Goal: Task Accomplishment & Management: Manage account settings

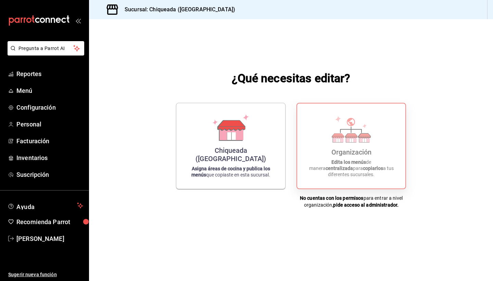
click at [318, 173] on p "Edita los menús de manera centralizada para copiarlos a tus diferentes sucursal…" at bounding box center [352, 168] width 92 height 18
click at [239, 160] on div "Chiqueada ([GEOGRAPHIC_DATA]) Asigna áreas de cocina y publica los menús que co…" at bounding box center [231, 144] width 92 height 75
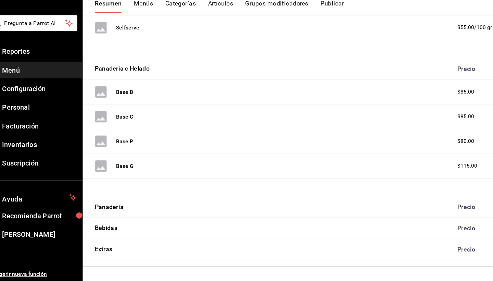
scroll to position [170, 0]
click at [182, 206] on div "Panaderia Precio" at bounding box center [291, 215] width 404 height 19
click at [204, 206] on div "Panaderia Precio" at bounding box center [291, 215] width 404 height 19
click at [436, 211] on div "Precio" at bounding box center [442, 214] width 44 height 7
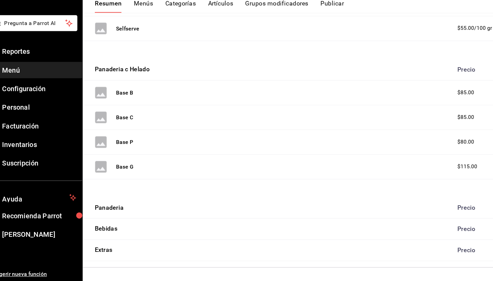
click at [369, 224] on div "Bebidas Precio" at bounding box center [291, 233] width 404 height 19
click at [316, 244] on div "Extras Precio" at bounding box center [291, 253] width 404 height 19
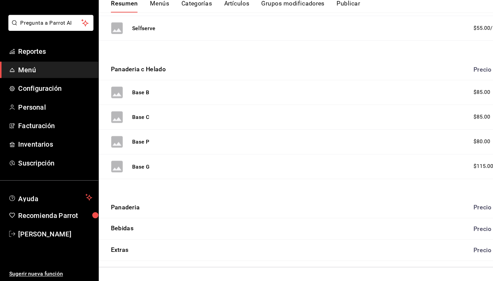
scroll to position [0, 0]
click at [136, 244] on div "Extras Precio" at bounding box center [291, 253] width 404 height 19
click at [135, 224] on div "Bebidas Precio" at bounding box center [291, 233] width 404 height 19
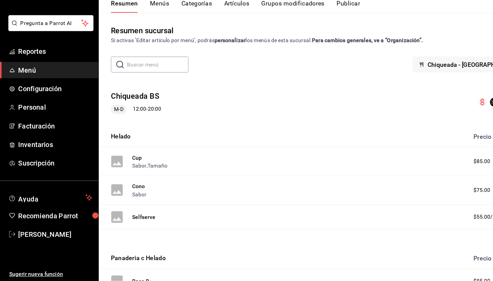
click at [135, 27] on div "Resumen Menús Categorías Artículos Grupos modificadores Publicar" at bounding box center [296, 33] width 393 height 12
click at [141, 27] on button "Menús" at bounding box center [143, 33] width 17 height 12
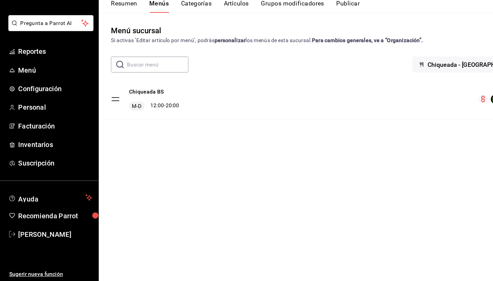
click at [166, 27] on button "Categorías" at bounding box center [177, 33] width 28 height 12
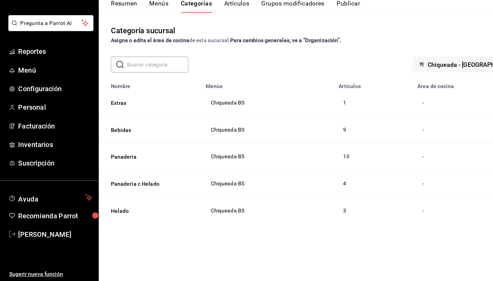
click at [210, 27] on button "Artículos" at bounding box center [213, 33] width 23 height 12
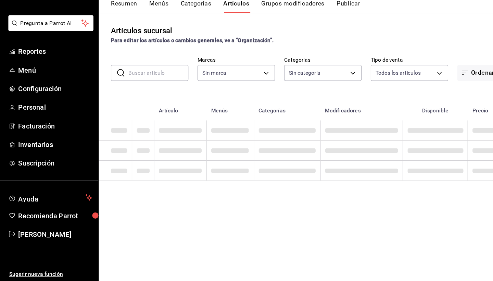
type input "b268673e-ffc1-4fac-93fa-3ccefa4509a5"
type input "6b82151f-e9f6-4e0b-a56f-318ce4b6df4a,ef9e34ba-8785-4c4d-9478-7907e19f5b31,02181…"
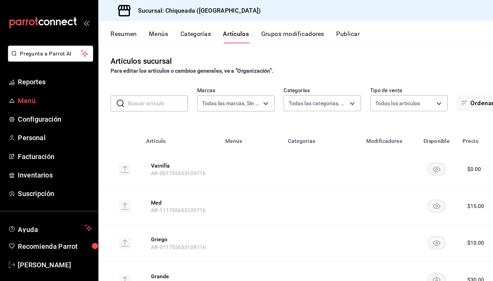
click at [41, 91] on span "Menú" at bounding box center [49, 90] width 67 height 9
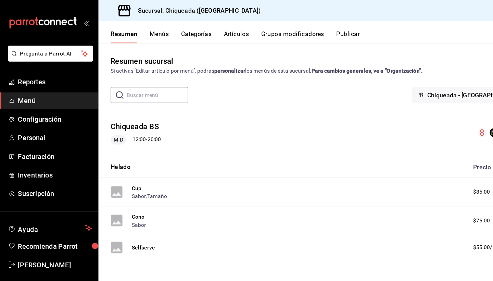
click at [41, 91] on span "Menú" at bounding box center [49, 90] width 67 height 9
click at [43, 76] on span "Reportes" at bounding box center [49, 73] width 67 height 9
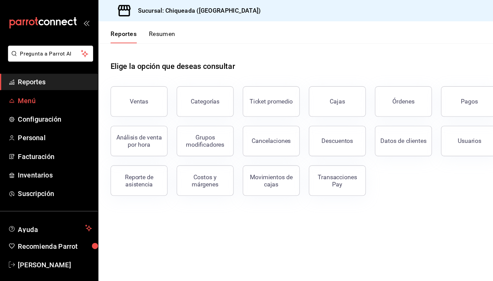
click at [42, 87] on span "Menú" at bounding box center [49, 90] width 67 height 9
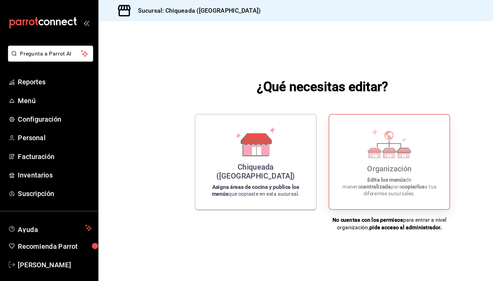
click at [354, 155] on div "Organización Edita los menús de manera centralizada para copiarlos a tus difere…" at bounding box center [352, 146] width 92 height 74
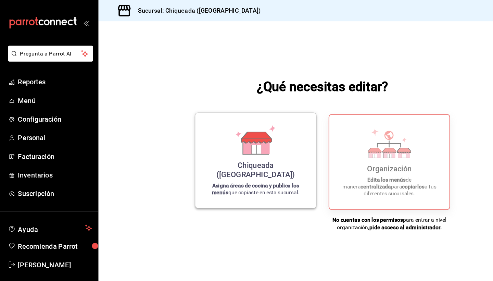
click at [253, 172] on p "Asigna áreas de cocina y publica los menús que copiaste en esta sucursal." at bounding box center [231, 170] width 92 height 12
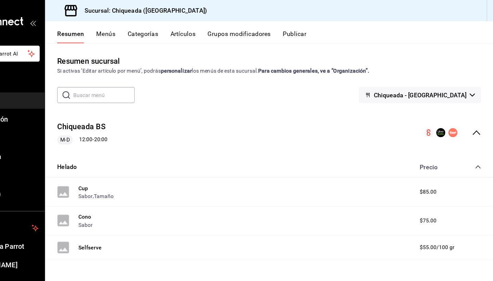
click at [135, 30] on button "Menús" at bounding box center [143, 33] width 17 height 12
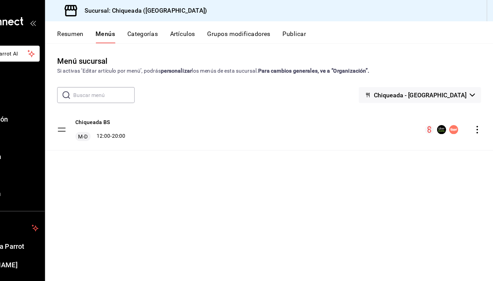
click at [124, 128] on div "Chiqueada BS M-D 12:00 - 20:00" at bounding box center [291, 116] width 404 height 37
click at [116, 111] on button "Chiqueada BS" at bounding box center [131, 110] width 31 height 7
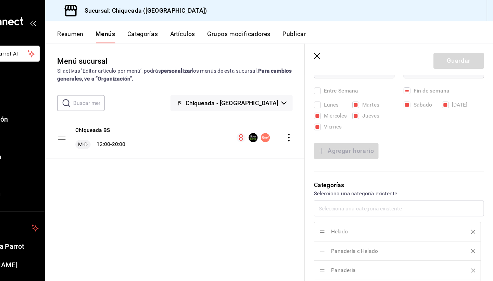
scroll to position [137, 0]
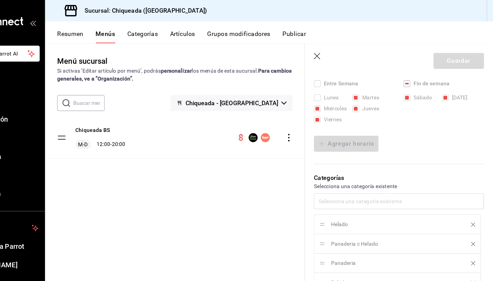
click at [332, 174] on div "Helado Panaderia c Helado Panaderia Bebidas Extras" at bounding box center [408, 227] width 153 height 107
click at [332, 197] on div "Helado Panaderia c Helado Panaderia Bebidas Extras" at bounding box center [408, 227] width 153 height 107
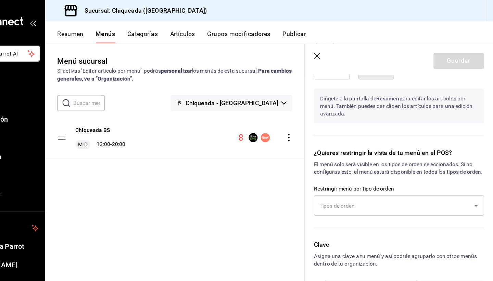
scroll to position [526, 0]
click at [116, 117] on button "Chiqueada BS" at bounding box center [131, 117] width 31 height 7
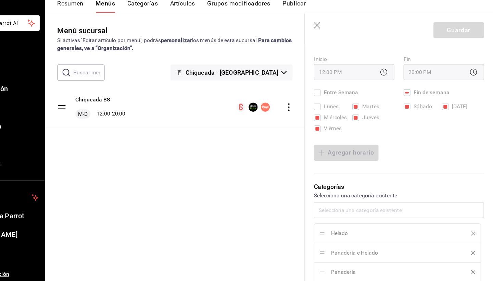
scroll to position [197, 0]
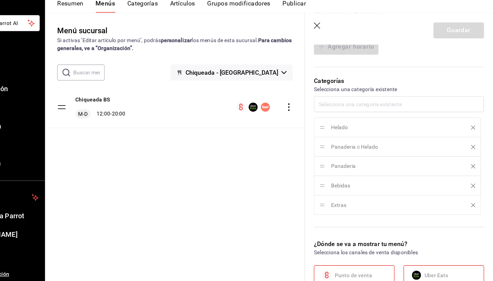
click at [332, 132] on div "Helado Panaderia c Helado Panaderia Bebidas Extras" at bounding box center [408, 167] width 153 height 107
click at [332, 114] on div "Helado Panaderia c Helado Panaderia Bebidas Extras" at bounding box center [408, 167] width 153 height 107
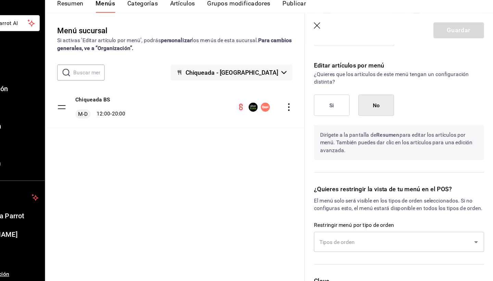
scroll to position [456, 0]
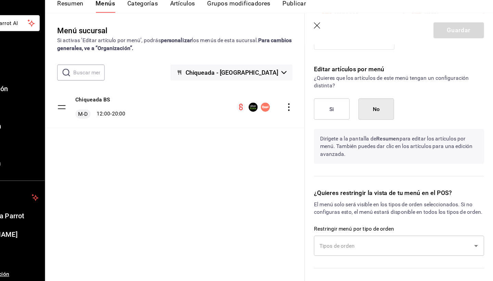
click at [332, 116] on button "Si" at bounding box center [348, 125] width 32 height 19
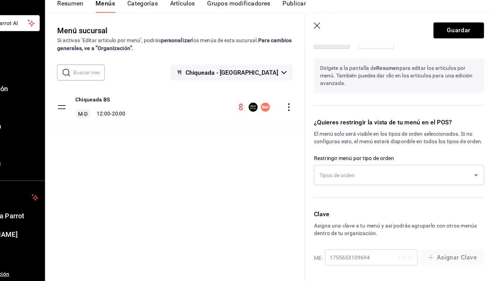
scroll to position [526, 0]
click at [378, 179] on input "text" at bounding box center [403, 185] width 137 height 12
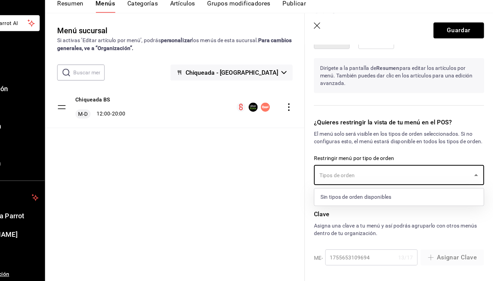
click at [388, 145] on p "El menú solo será visible en los tipos de orden seleccionados. Si no configuras…" at bounding box center [408, 152] width 153 height 14
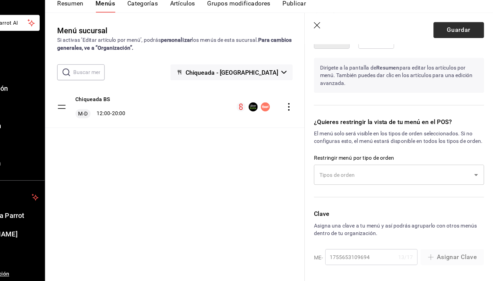
scroll to position [0, 0]
click at [439, 48] on button "Guardar" at bounding box center [462, 55] width 46 height 14
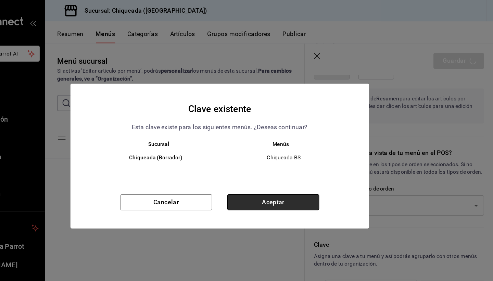
click at [253, 178] on button "Aceptar" at bounding box center [294, 182] width 83 height 14
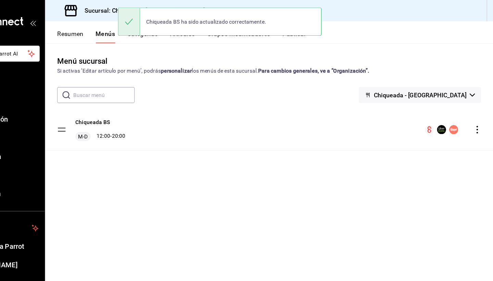
click at [100, 30] on div "Resumen Menús Categorías Artículos Grupos modificadores Publicar" at bounding box center [296, 33] width 393 height 12
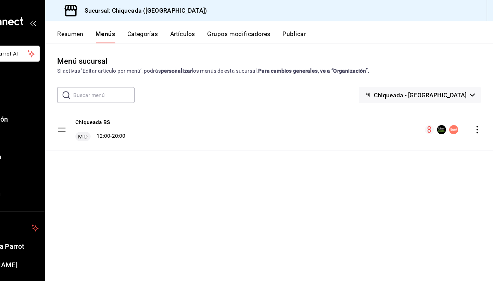
click at [202, 29] on button "Artículos" at bounding box center [213, 33] width 23 height 12
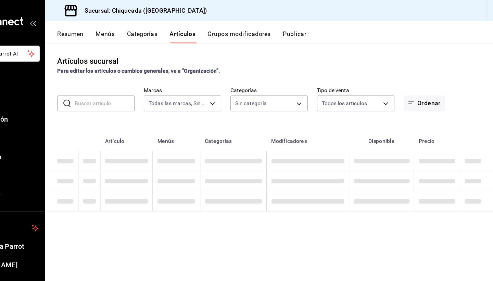
type input "b268673e-ffc1-4fac-93fa-3ccefa4509a5"
type input "6b82151f-e9f6-4e0b-a56f-318ce4b6df4a,ef9e34ba-8785-4c4d-9478-7907e19f5b31,02181…"
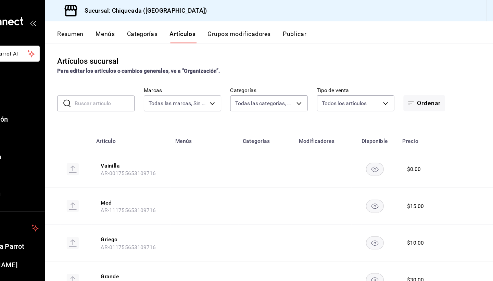
click at [202, 160] on td at bounding box center [232, 152] width 61 height 33
click at [378, 149] on rect "availability-product" at bounding box center [386, 152] width 16 height 11
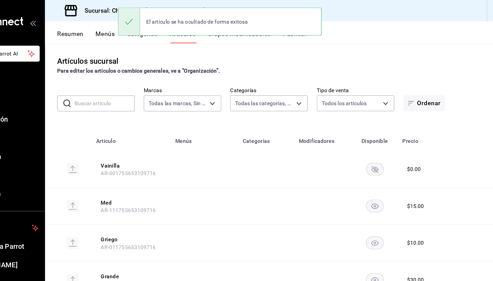
click at [378, 154] on rect "availability-product" at bounding box center [386, 152] width 16 height 11
click at [139, 146] on button "Vainilla" at bounding box center [166, 149] width 55 height 7
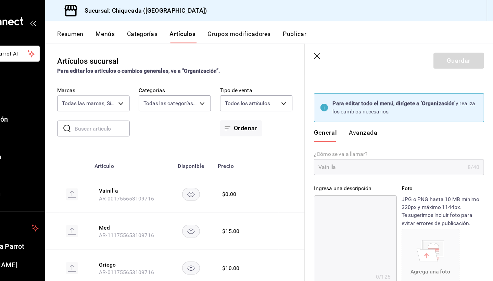
scroll to position [12, 0]
click at [332, 53] on icon "button" at bounding box center [335, 51] width 7 height 7
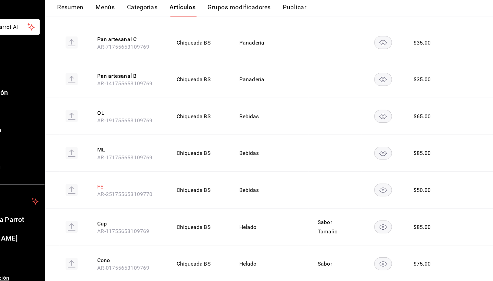
scroll to position [625, 0]
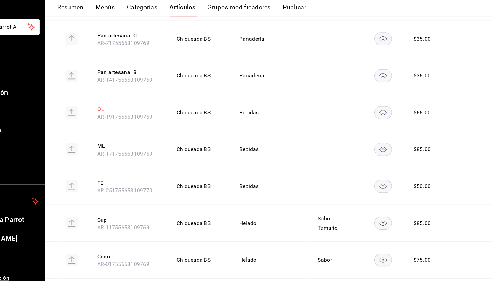
click at [136, 119] on button "OL" at bounding box center [163, 122] width 55 height 7
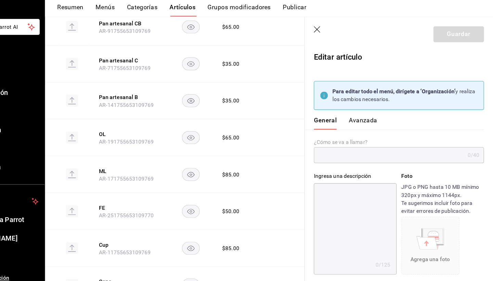
type input "OL"
type input "$65.00"
type input "AR-191755653109769"
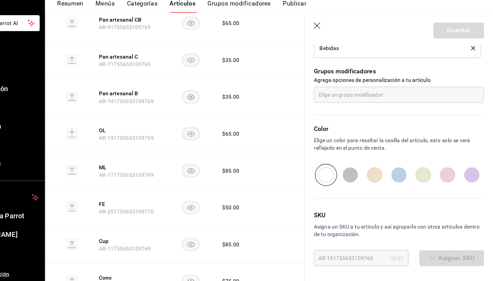
click at [332, 48] on icon "button" at bounding box center [335, 51] width 7 height 7
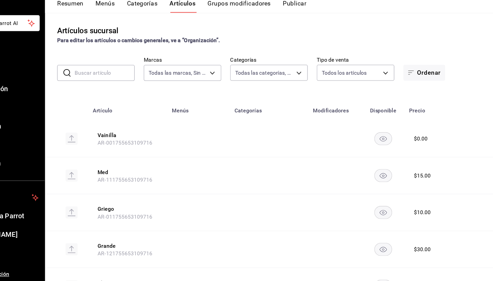
click at [100, 27] on button "Resumen" at bounding box center [112, 33] width 24 height 12
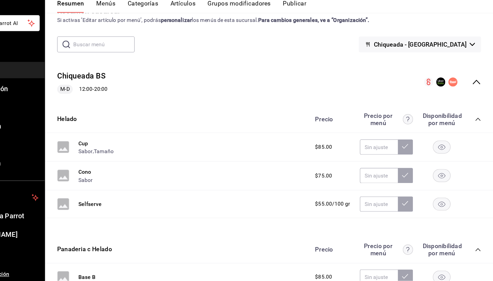
scroll to position [29, 0]
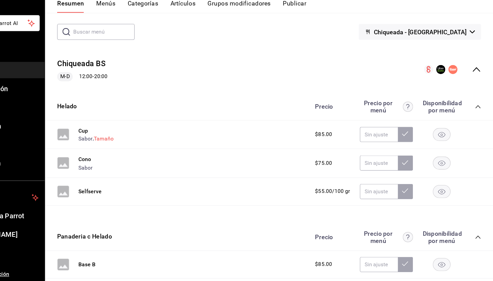
click at [133, 149] on button "Tamaño" at bounding box center [142, 152] width 18 height 7
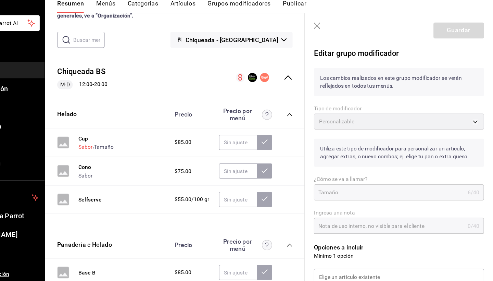
click at [119, 156] on button "Sabor" at bounding box center [125, 159] width 13 height 7
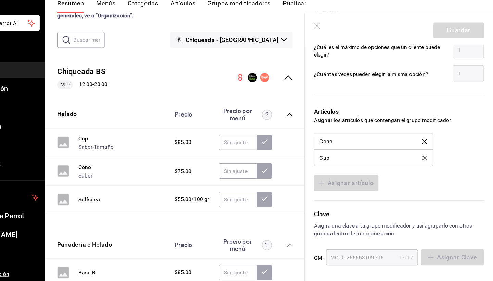
scroll to position [381, 0]
click at [332, 48] on icon "button" at bounding box center [335, 51] width 6 height 6
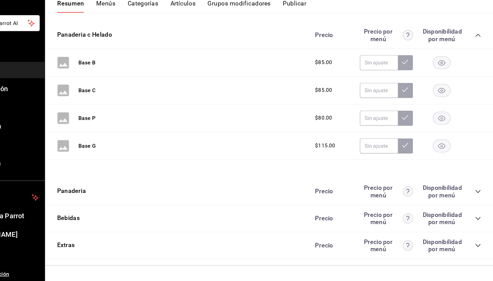
scroll to position [211, 0]
click at [112, 188] on div "Panaderia Precio Precio por menú Disponibilidad por menú" at bounding box center [291, 200] width 404 height 24
click at [477, 222] on icon "collapse-category-row" at bounding box center [479, 224] width 5 height 5
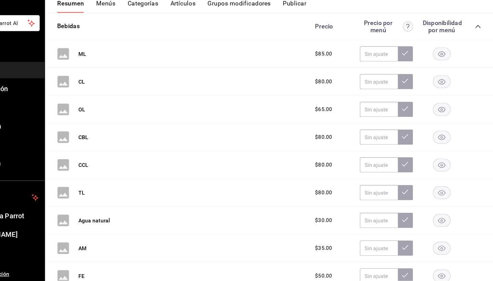
scroll to position [382, 0]
